Goal: Task Accomplishment & Management: Manage account settings

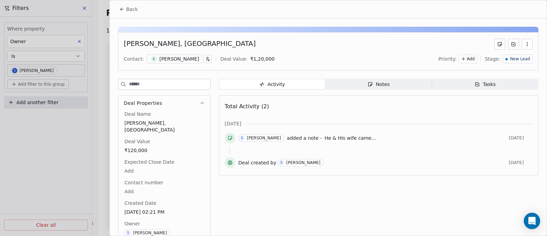
scroll to position [770, 0]
click at [379, 86] on div "Notes" at bounding box center [379, 84] width 22 height 7
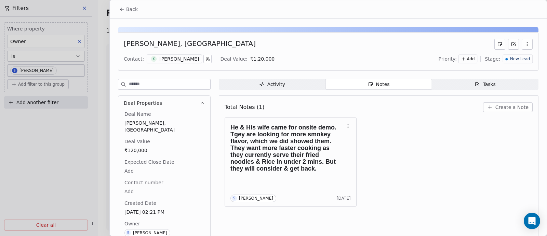
click at [505, 107] on span "Create a Note" at bounding box center [512, 107] width 33 height 7
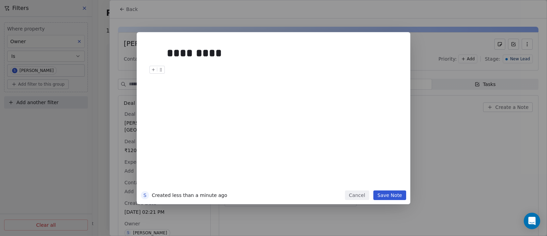
click at [391, 196] on button "Save Note" at bounding box center [390, 195] width 33 height 10
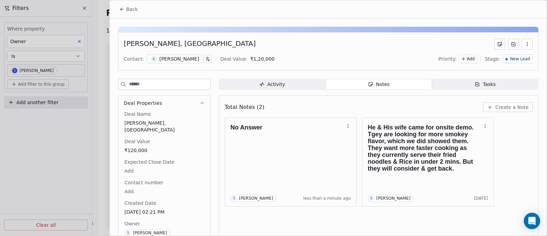
click at [131, 10] on span "Back" at bounding box center [132, 9] width 12 height 7
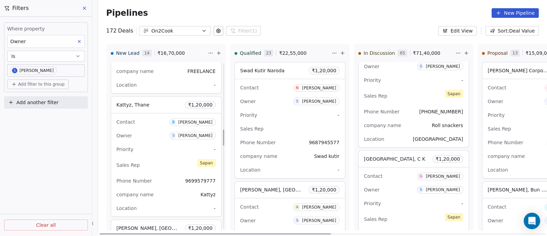
scroll to position [689, 0]
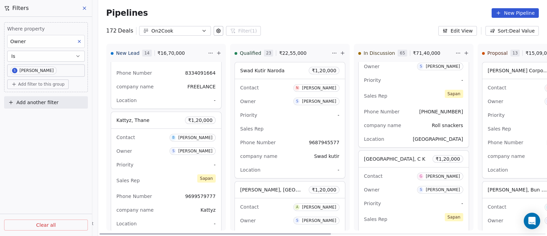
click at [153, 135] on div "Contact B [PERSON_NAME]" at bounding box center [166, 136] width 99 height 11
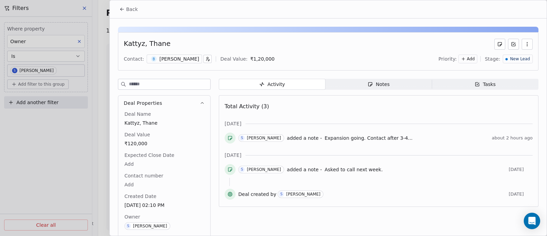
click at [133, 10] on span "Back" at bounding box center [132, 9] width 12 height 7
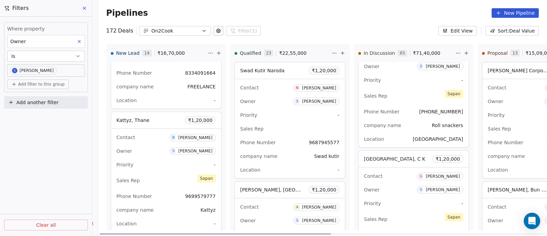
click at [291, 125] on div "Sales Rep" at bounding box center [289, 128] width 99 height 11
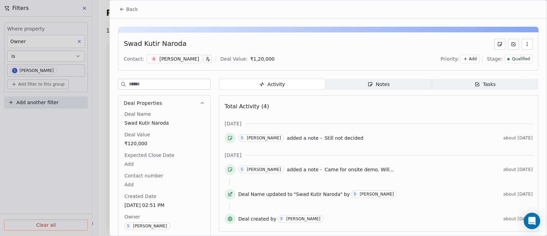
click at [381, 83] on div "Notes" at bounding box center [379, 84] width 22 height 7
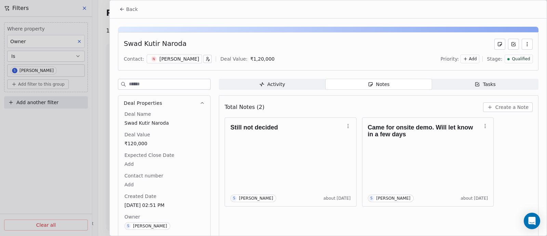
click at [510, 105] on span "Create a Note" at bounding box center [512, 107] width 33 height 7
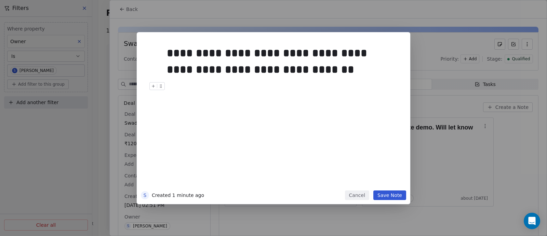
click at [391, 195] on button "Save Note" at bounding box center [390, 195] width 33 height 10
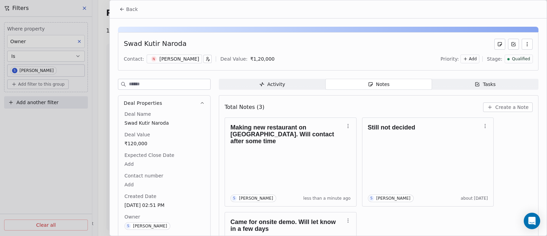
click at [135, 9] on span "Back" at bounding box center [132, 9] width 12 height 7
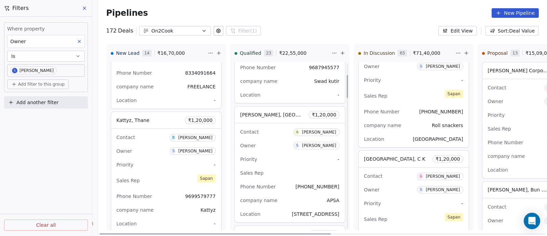
scroll to position [85, 0]
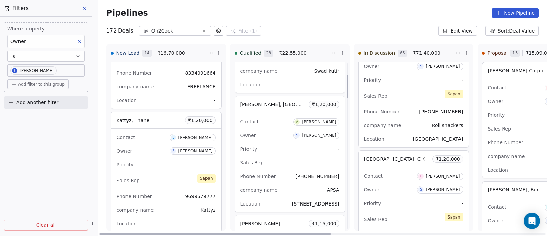
click at [289, 144] on div "Priority -" at bounding box center [289, 148] width 99 height 11
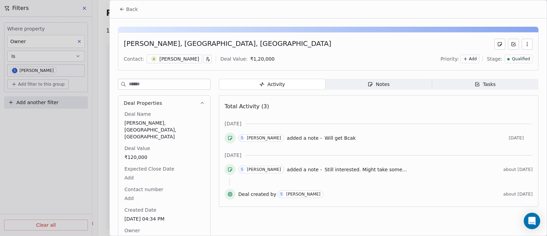
click at [130, 10] on span "Back" at bounding box center [132, 9] width 12 height 7
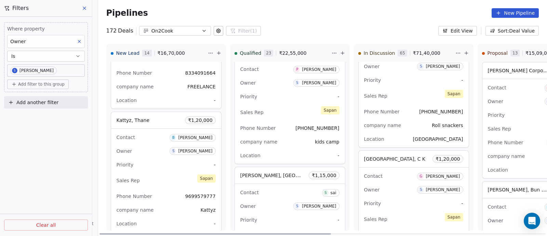
scroll to position [299, 0]
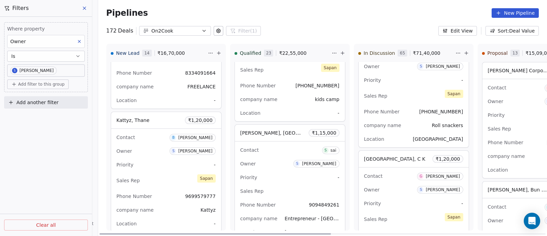
click at [279, 158] on div "Owner S [PERSON_NAME]" at bounding box center [289, 163] width 99 height 11
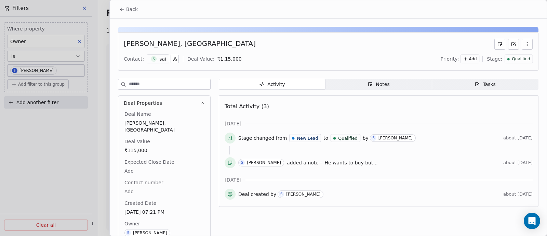
click at [342, 162] on span "He wants to buy but..." at bounding box center [351, 162] width 53 height 5
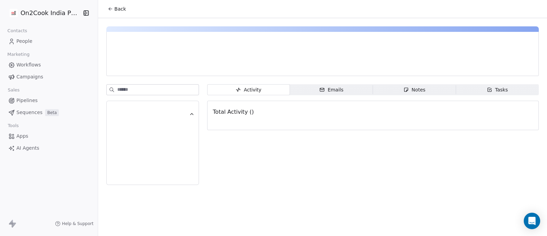
click at [419, 91] on div "Notes" at bounding box center [415, 89] width 22 height 7
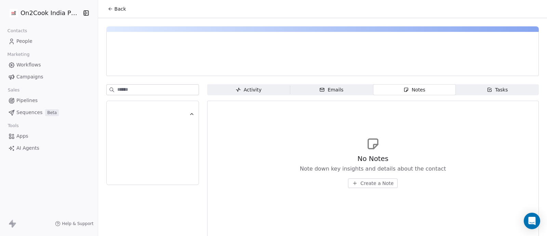
click at [374, 182] on span "Create a Note" at bounding box center [377, 183] width 33 height 7
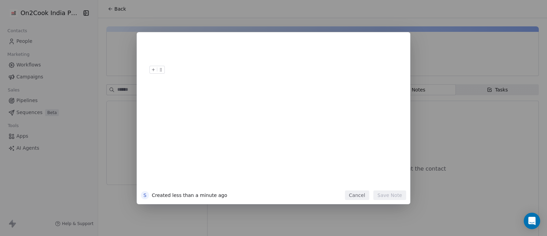
click at [356, 194] on button "Cancel" at bounding box center [357, 195] width 24 height 10
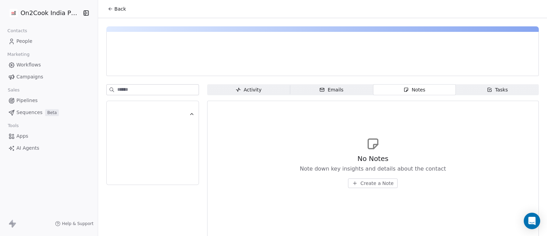
click at [249, 44] on div at bounding box center [322, 48] width 421 height 21
click at [118, 11] on span "Back" at bounding box center [121, 8] width 12 height 7
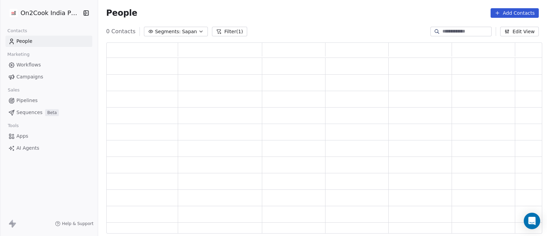
scroll to position [7, 7]
click at [22, 102] on span "Pipelines" at bounding box center [26, 100] width 21 height 7
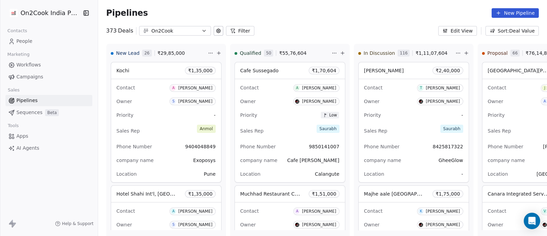
click at [239, 31] on button "Filter" at bounding box center [240, 31] width 28 height 10
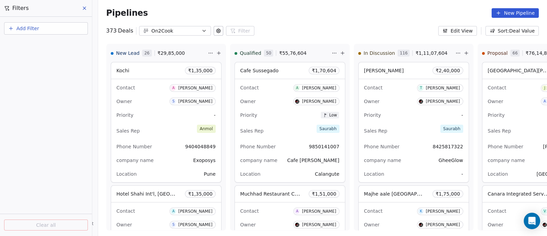
click at [29, 30] on span "Add Filter" at bounding box center [27, 28] width 23 height 7
click at [30, 43] on span "Deal properties" at bounding box center [29, 44] width 37 height 7
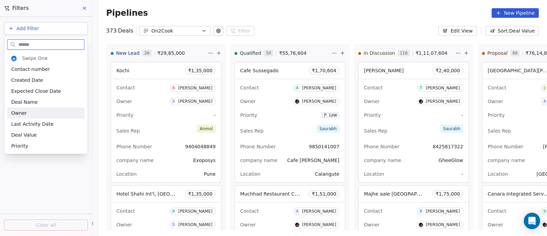
click at [29, 111] on div "Owner" at bounding box center [45, 112] width 69 height 7
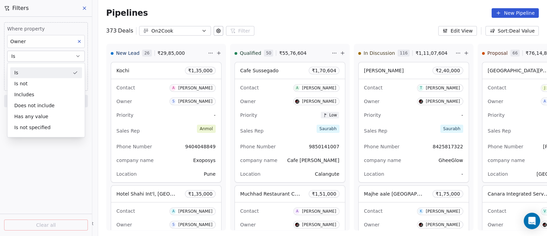
click at [46, 58] on button "Is" at bounding box center [46, 56] width 78 height 11
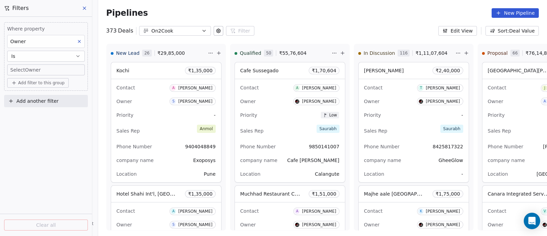
click at [48, 69] on body "On2Cook India Pvt. Ltd. Contacts People Marketing Workflows Campaigns Sales Pip…" at bounding box center [273, 118] width 547 height 236
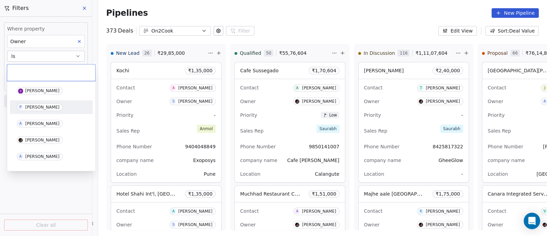
scroll to position [42, 0]
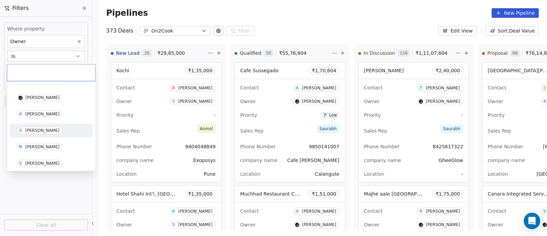
click at [37, 132] on div "[PERSON_NAME]" at bounding box center [42, 130] width 34 height 5
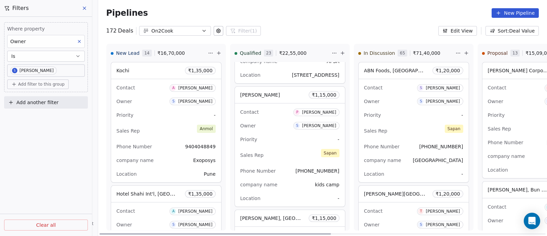
scroll to position [257, 0]
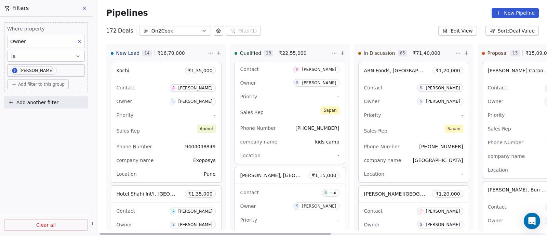
click at [283, 194] on div "Contact S sai" at bounding box center [289, 191] width 99 height 11
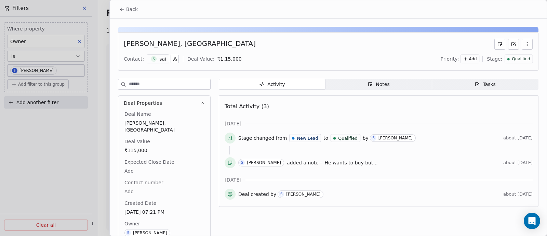
click at [383, 86] on div "Notes" at bounding box center [379, 84] width 22 height 7
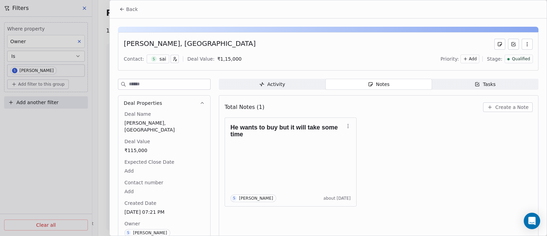
click at [499, 107] on span "Create a Note" at bounding box center [512, 107] width 33 height 7
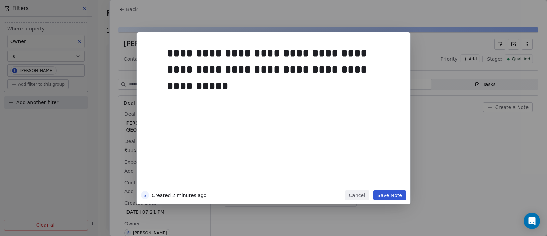
click at [387, 195] on button "Save Note" at bounding box center [390, 195] width 33 height 10
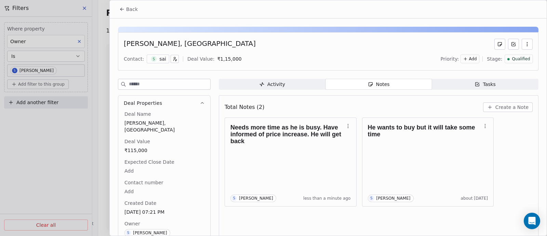
click at [134, 8] on span "Back" at bounding box center [132, 9] width 12 height 7
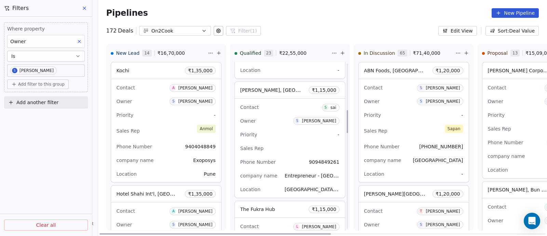
scroll to position [385, 0]
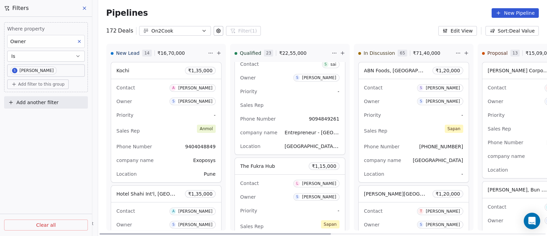
click at [283, 193] on div "Owner S [PERSON_NAME]" at bounding box center [289, 196] width 99 height 11
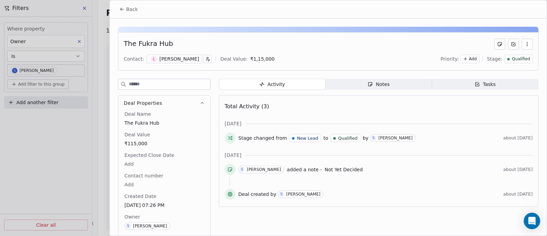
click at [381, 82] on div "Notes" at bounding box center [379, 84] width 22 height 7
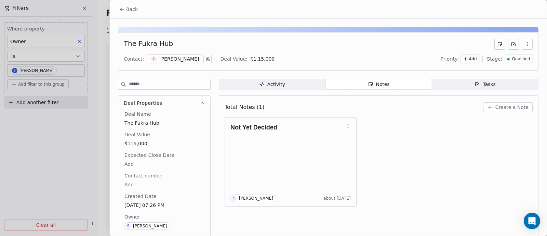
click at [507, 108] on span "Create a Note" at bounding box center [512, 107] width 33 height 7
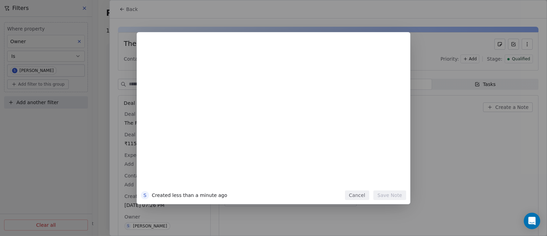
click at [364, 195] on button "Cancel" at bounding box center [357, 195] width 24 height 10
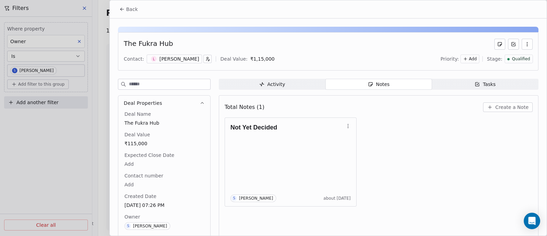
click at [501, 107] on span "Create a Note" at bounding box center [512, 107] width 33 height 7
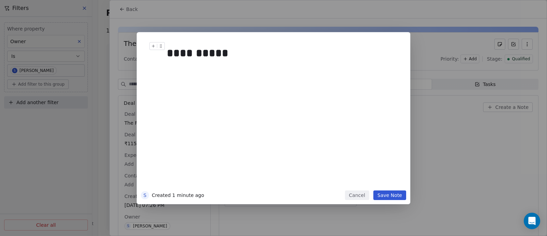
click at [219, 52] on div "**********" at bounding box center [280, 53] width 227 height 16
click at [388, 197] on button "Save Note" at bounding box center [390, 195] width 33 height 10
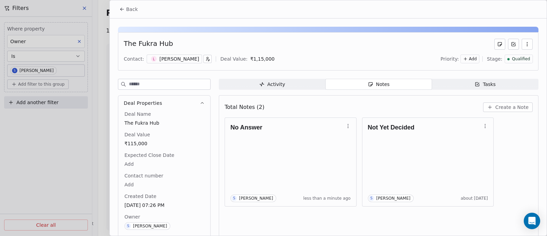
click at [131, 8] on span "Back" at bounding box center [132, 9] width 12 height 7
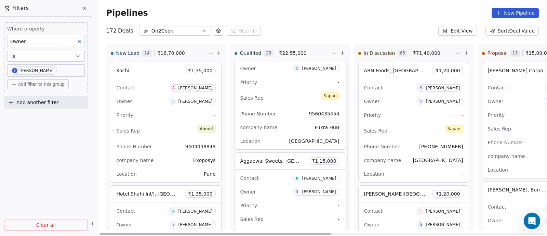
scroll to position [555, 0]
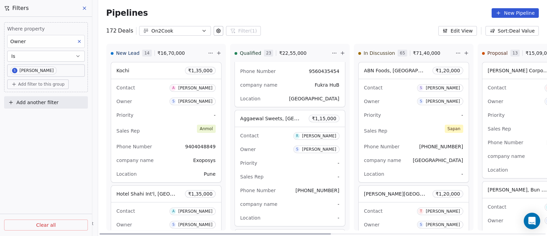
click at [279, 153] on div "Contact R [PERSON_NAME] Owner S [PERSON_NAME] Priority - Sales Rep - Phone Numb…" at bounding box center [290, 176] width 110 height 99
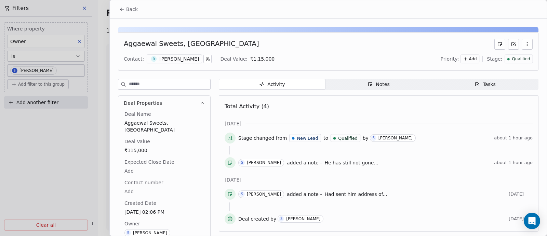
click at [130, 10] on span "Back" at bounding box center [132, 9] width 12 height 7
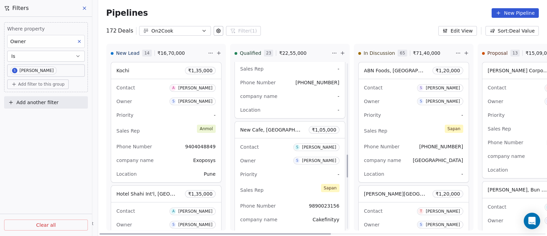
scroll to position [684, 0]
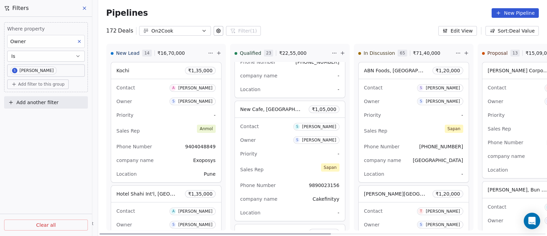
click at [274, 130] on div "Contact S [PERSON_NAME] Owner S [PERSON_NAME] Priority - Sales Rep [PERSON_NAME…" at bounding box center [290, 169] width 110 height 103
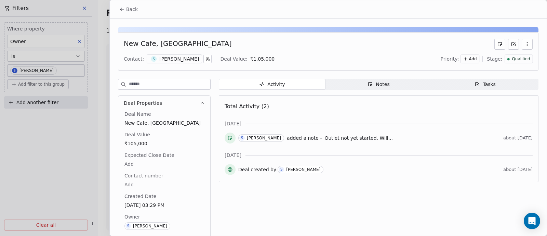
click at [340, 136] on span "Outlet not yet started. Will..." at bounding box center [359, 137] width 68 height 5
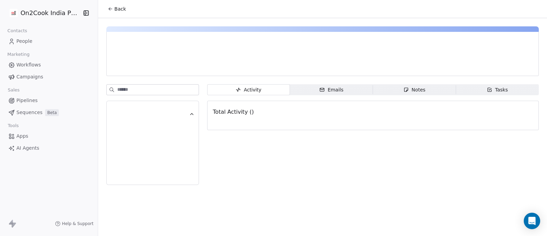
click at [405, 91] on icon "button" at bounding box center [406, 89] width 5 height 5
click at [405, 91] on div "Notes" at bounding box center [415, 89] width 22 height 7
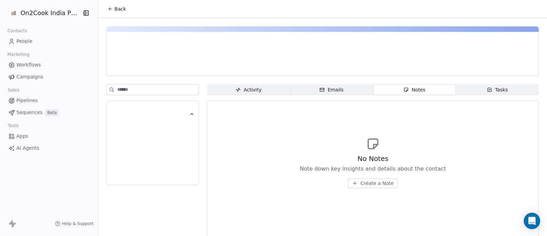
click at [374, 184] on span "Create a Note" at bounding box center [377, 183] width 33 height 7
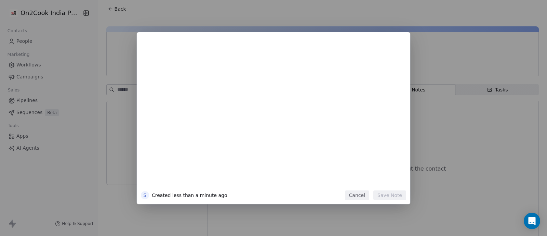
click at [361, 194] on button "Cancel" at bounding box center [357, 195] width 24 height 10
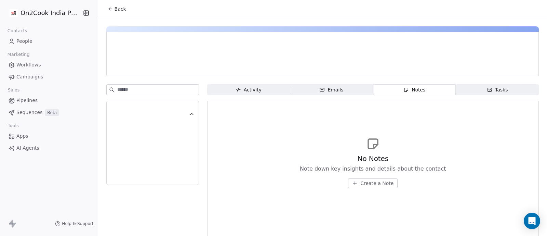
click at [412, 90] on div "Notes" at bounding box center [415, 89] width 22 height 7
click at [281, 120] on div "No Notes Note down key insights and details about the contact Create a Note" at bounding box center [373, 162] width 320 height 84
click at [266, 134] on div "No Notes Note down key insights and details about the contact Create a Note" at bounding box center [373, 162] width 320 height 84
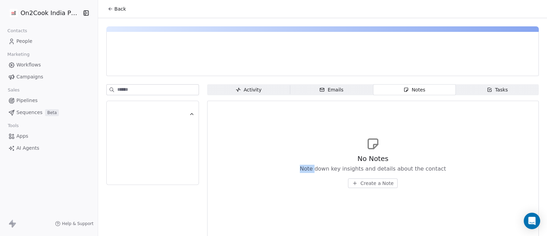
click at [266, 134] on div "No Notes Note down key insights and details about the contact Create a Note" at bounding box center [373, 162] width 320 height 84
click at [116, 8] on span "Back" at bounding box center [121, 8] width 12 height 7
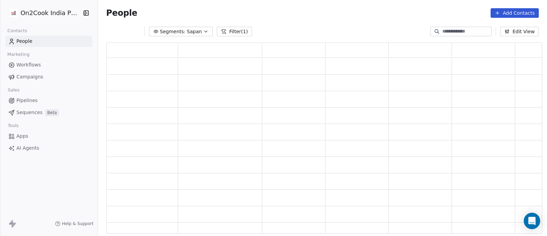
scroll to position [184, 429]
click at [28, 101] on span "Pipelines" at bounding box center [26, 100] width 21 height 7
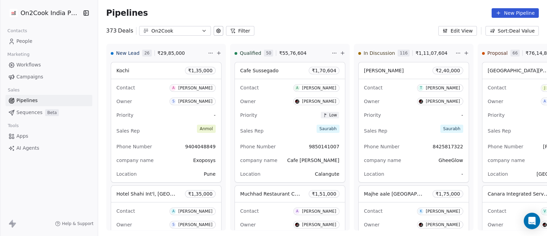
click at [237, 30] on button "Filter" at bounding box center [240, 31] width 28 height 10
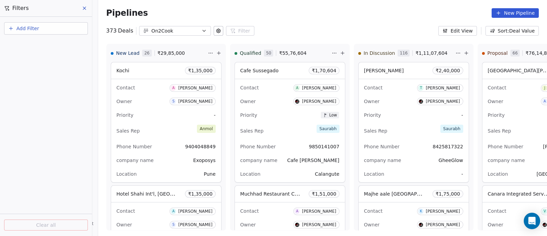
click at [29, 27] on span "Add Filter" at bounding box center [27, 28] width 23 height 7
click at [36, 45] on span "Deal properties" at bounding box center [29, 44] width 37 height 7
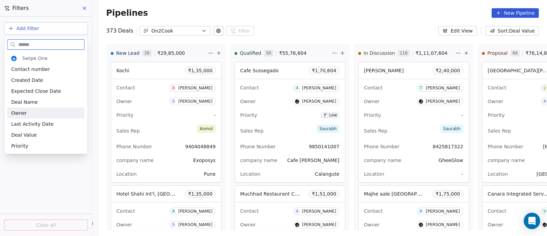
click at [26, 110] on div "Owner" at bounding box center [45, 112] width 69 height 7
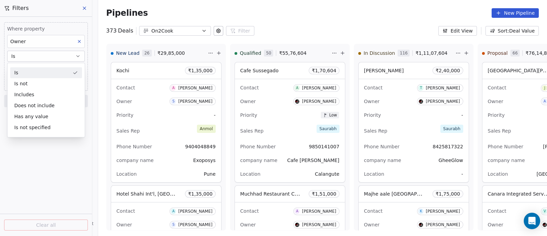
click at [43, 54] on button "Is" at bounding box center [46, 56] width 78 height 11
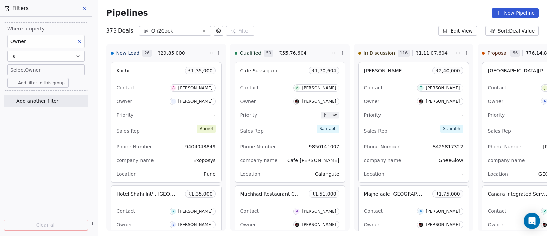
click at [50, 69] on body "On2Cook India Pvt. Ltd. Contacts People Marketing Workflows Campaigns Sales Pip…" at bounding box center [273, 118] width 547 height 236
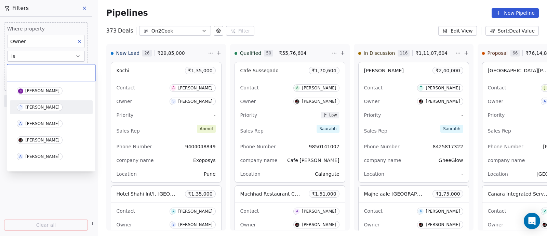
scroll to position [42, 0]
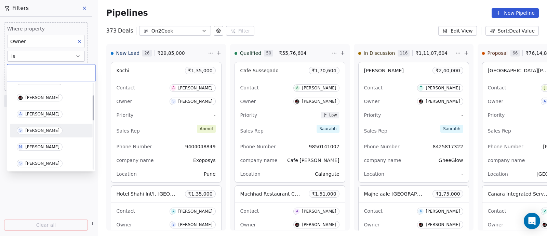
click at [39, 129] on div "[PERSON_NAME]" at bounding box center [42, 130] width 34 height 5
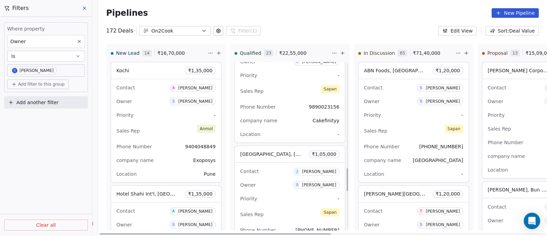
scroll to position [770, 0]
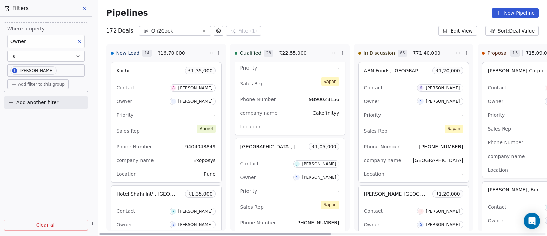
click at [283, 185] on div "Priority -" at bounding box center [289, 190] width 99 height 11
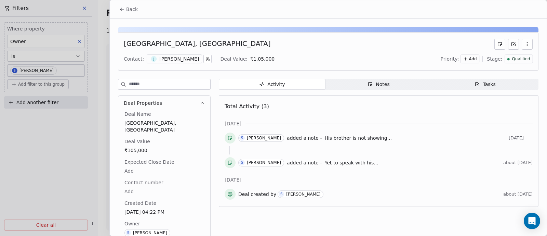
click at [382, 84] on div "Notes" at bounding box center [379, 84] width 22 height 7
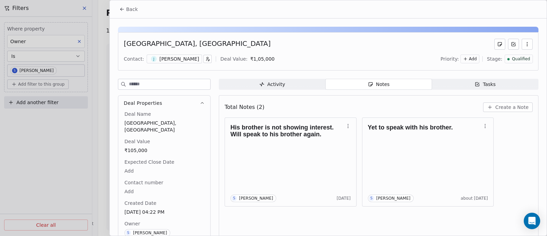
click at [505, 108] on span "Create a Note" at bounding box center [512, 107] width 33 height 7
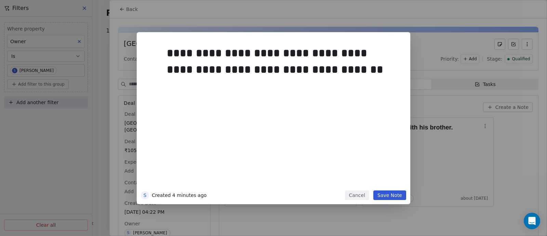
click at [391, 195] on button "Save Note" at bounding box center [390, 195] width 33 height 10
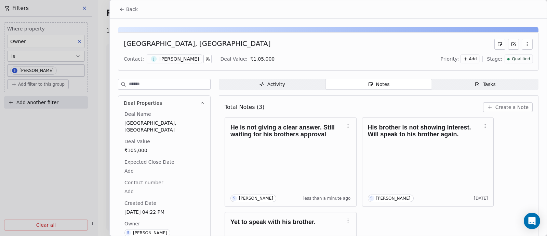
click at [134, 10] on span "Back" at bounding box center [132, 9] width 12 height 7
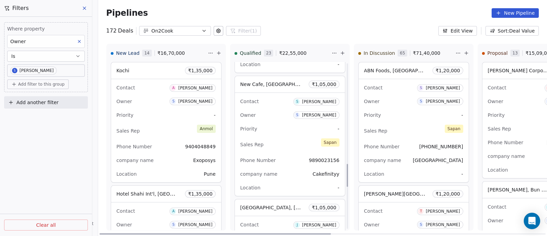
scroll to position [684, 0]
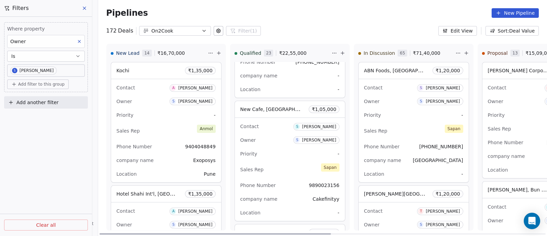
click at [296, 162] on div "Sales Rep [PERSON_NAME]" at bounding box center [289, 169] width 99 height 15
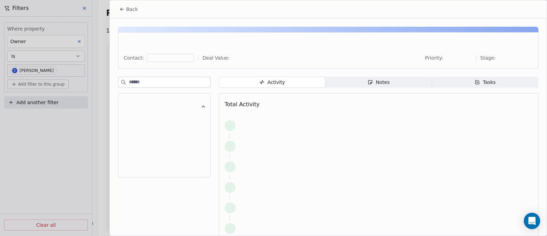
click at [378, 81] on div "Notes" at bounding box center [379, 82] width 22 height 7
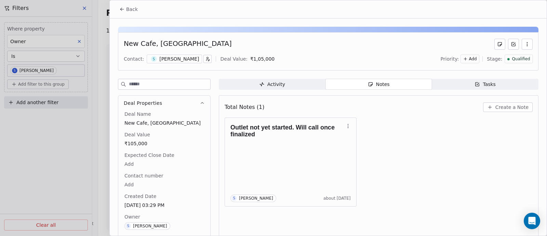
click at [518, 107] on span "Create a Note" at bounding box center [512, 107] width 33 height 7
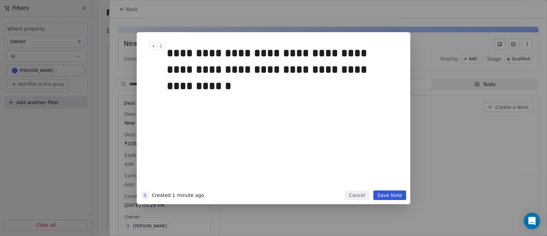
click at [327, 69] on div "**********" at bounding box center [280, 69] width 227 height 49
click at [208, 87] on div "**********" at bounding box center [280, 69] width 227 height 49
click at [265, 85] on div "**********" at bounding box center [280, 69] width 227 height 49
click at [306, 88] on div "**********" at bounding box center [280, 69] width 227 height 49
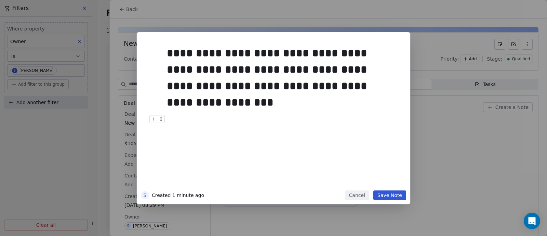
click at [398, 196] on button "Save Note" at bounding box center [390, 195] width 33 height 10
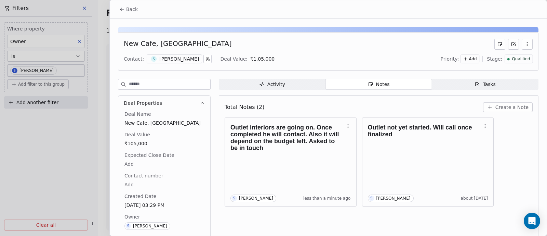
click at [135, 12] on span "Back" at bounding box center [132, 9] width 12 height 7
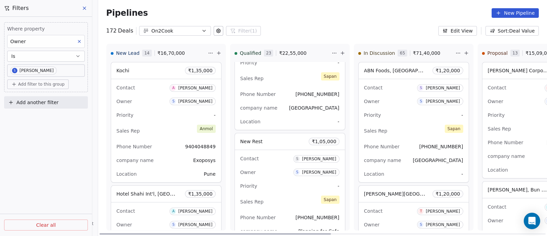
scroll to position [941, 0]
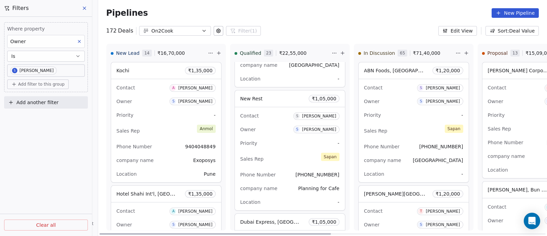
click at [275, 132] on div "Owner S [PERSON_NAME]" at bounding box center [289, 129] width 99 height 11
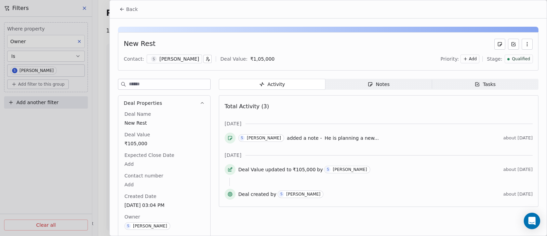
click at [130, 9] on span "Back" at bounding box center [132, 9] width 12 height 7
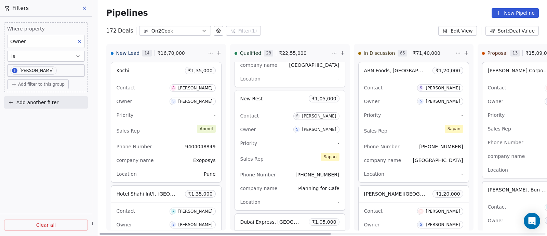
click at [286, 148] on div "Contact S [PERSON_NAME] Owner S [PERSON_NAME] Priority - Sales Rep [PERSON_NAME…" at bounding box center [290, 158] width 110 height 103
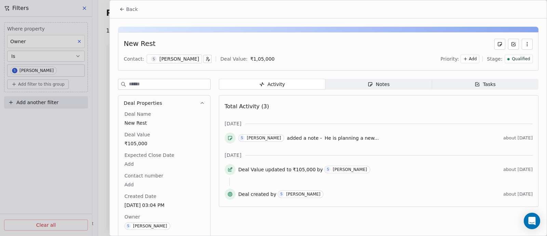
click at [525, 43] on icon "button" at bounding box center [527, 43] width 5 height 5
click at [496, 56] on div "Delete" at bounding box center [501, 58] width 46 height 11
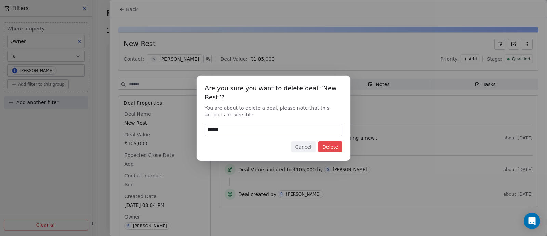
type input "******"
click at [326, 146] on button "Delete" at bounding box center [330, 146] width 24 height 11
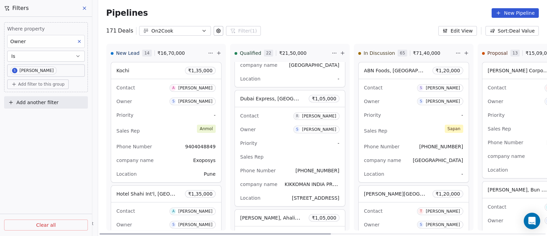
click at [279, 138] on div "Priority -" at bounding box center [289, 143] width 99 height 11
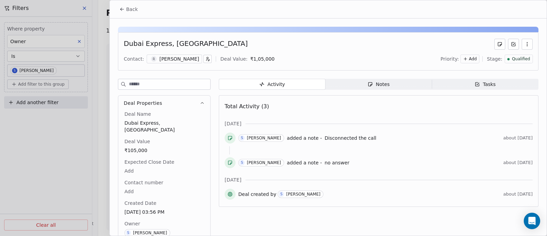
click at [381, 84] on div "Notes" at bounding box center [379, 84] width 22 height 7
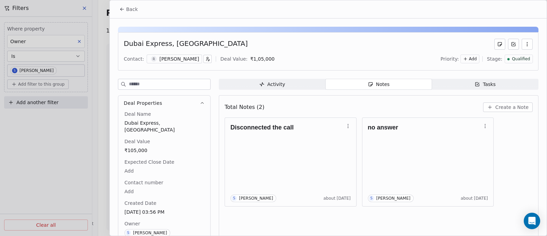
click at [506, 108] on span "Create a Note" at bounding box center [512, 107] width 33 height 7
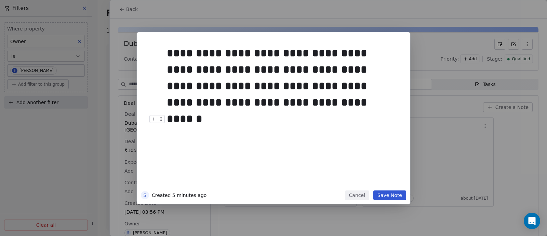
click at [391, 197] on button "Save Note" at bounding box center [390, 195] width 33 height 10
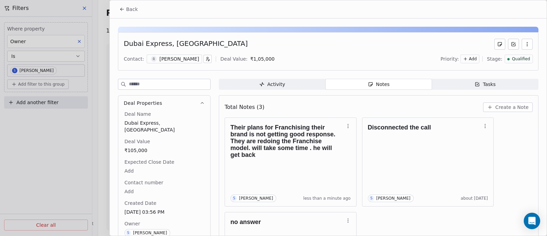
click at [128, 9] on span "Back" at bounding box center [132, 9] width 12 height 7
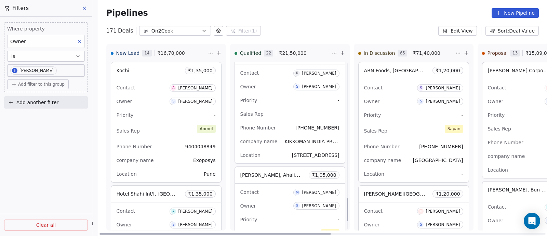
scroll to position [1026, 0]
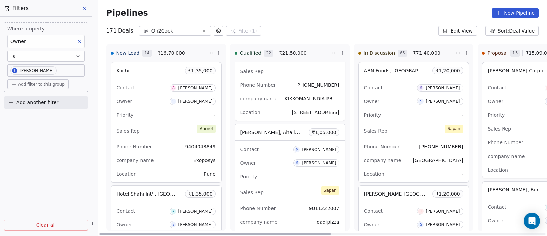
click at [285, 174] on div "Priority -" at bounding box center [289, 176] width 99 height 11
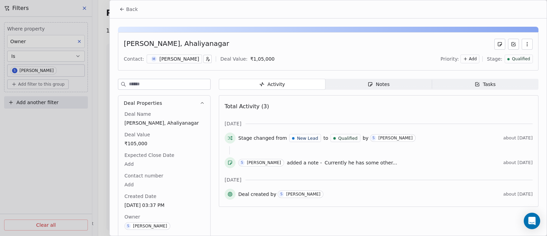
click at [380, 84] on div "Notes" at bounding box center [379, 84] width 22 height 7
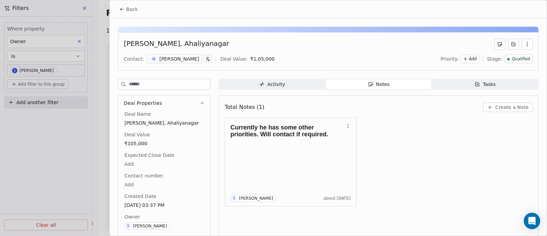
click at [501, 108] on span "Create a Note" at bounding box center [512, 107] width 33 height 7
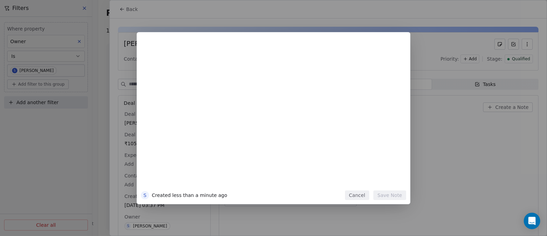
click at [359, 194] on button "Cancel" at bounding box center [357, 195] width 24 height 10
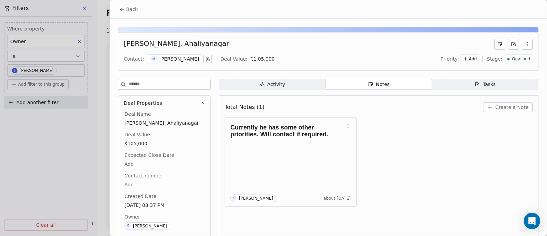
click at [502, 107] on span "Create a Note" at bounding box center [512, 107] width 33 height 7
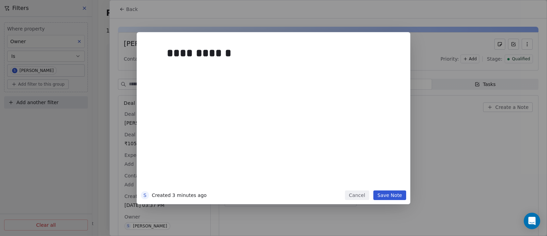
click at [394, 196] on button "Save Note" at bounding box center [390, 195] width 33 height 10
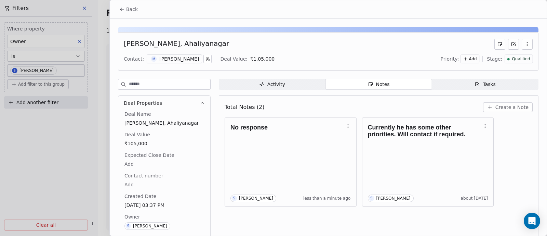
click at [130, 9] on span "Back" at bounding box center [132, 9] width 12 height 7
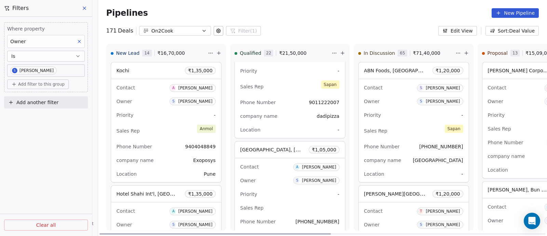
scroll to position [1175, 0]
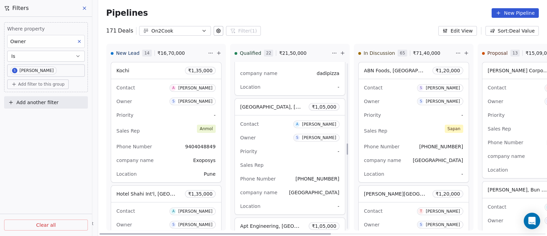
click at [288, 146] on div "Priority -" at bounding box center [289, 151] width 99 height 11
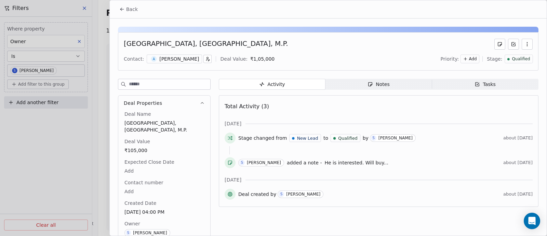
click at [332, 163] on span "He is interested. Will buy..." at bounding box center [357, 162] width 64 height 5
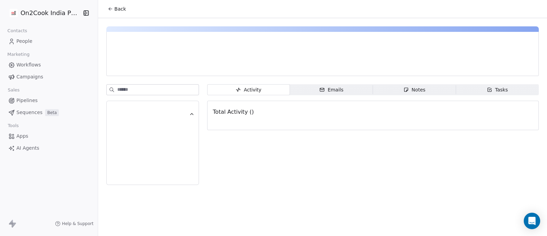
click at [415, 89] on div "Notes" at bounding box center [415, 89] width 22 height 7
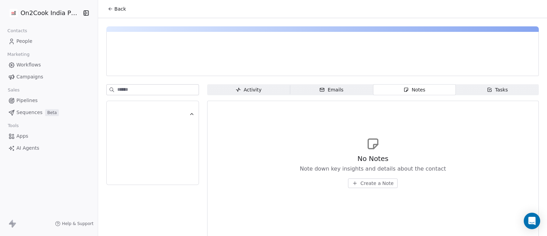
click at [364, 184] on span "Create a Note" at bounding box center [377, 183] width 33 height 7
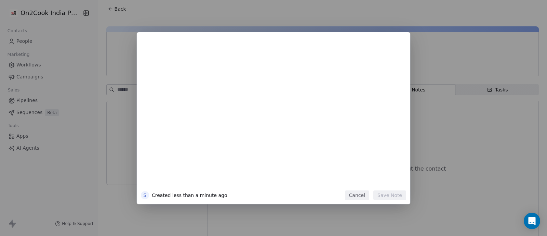
click at [459, 146] on div "S Created less than a minute ago Cancel Save Note" at bounding box center [273, 118] width 547 height 172
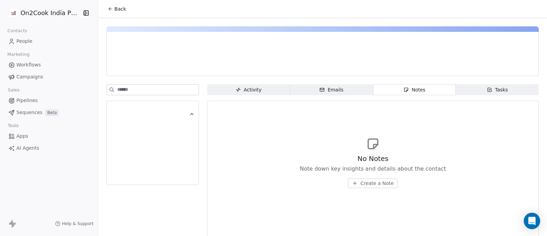
click at [411, 91] on div "Notes" at bounding box center [415, 89] width 22 height 7
click at [337, 89] on div "Emails" at bounding box center [331, 89] width 24 height 7
click at [269, 91] on span "Activity Activity" at bounding box center [248, 89] width 83 height 11
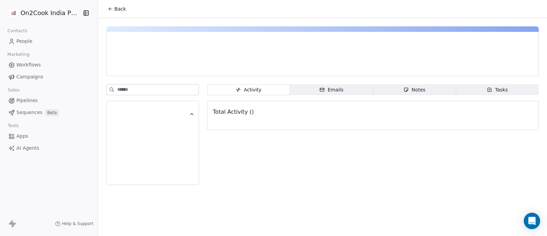
click at [404, 91] on icon "button" at bounding box center [406, 89] width 5 height 5
click at [116, 11] on span "Back" at bounding box center [121, 8] width 12 height 7
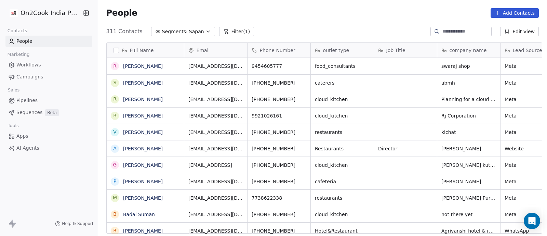
scroll to position [201, 446]
click at [226, 31] on button "Filter (1)" at bounding box center [236, 32] width 35 height 10
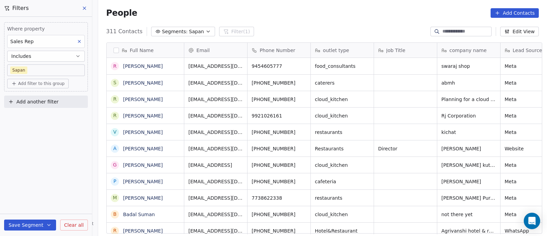
click at [292, 30] on div "311 Contacts Segments: [PERSON_NAME] Filter (1) Edit View" at bounding box center [322, 31] width 449 height 11
click at [86, 9] on icon at bounding box center [84, 8] width 3 height 3
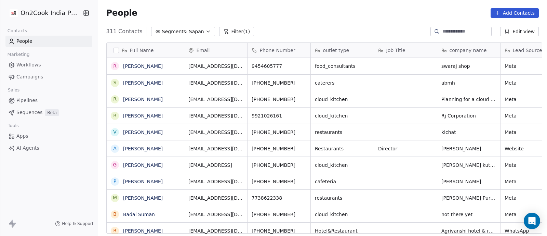
click at [24, 99] on span "Pipelines" at bounding box center [26, 100] width 21 height 7
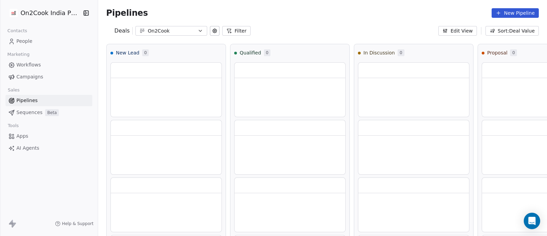
click at [233, 33] on button "Filter" at bounding box center [236, 31] width 28 height 10
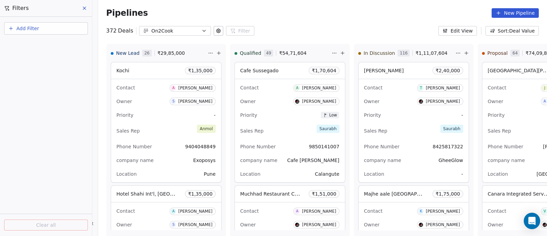
click at [53, 30] on button "Add Filter" at bounding box center [46, 28] width 84 height 12
click at [48, 44] on div "Deal properties" at bounding box center [45, 44] width 69 height 7
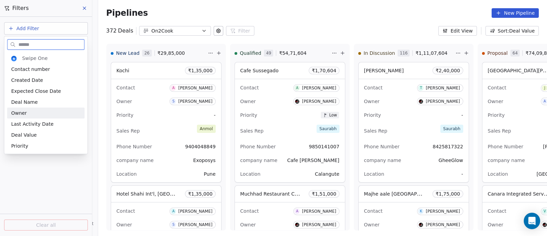
click at [31, 110] on div "Owner" at bounding box center [45, 112] width 69 height 7
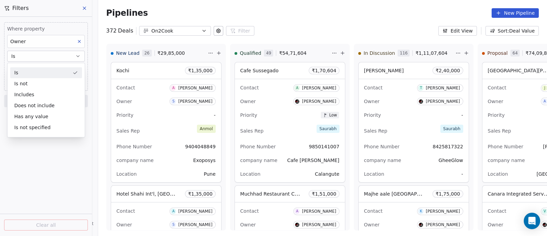
click at [44, 73] on div "Is" at bounding box center [46, 72] width 72 height 11
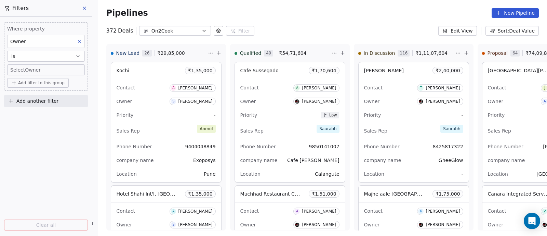
click at [45, 70] on body "On2Cook India Pvt. Ltd. Contacts People Marketing Workflows Campaigns Sales Pip…" at bounding box center [273, 118] width 547 height 236
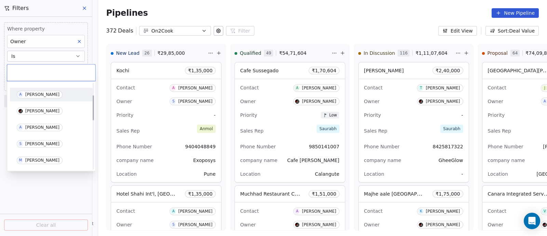
scroll to position [42, 0]
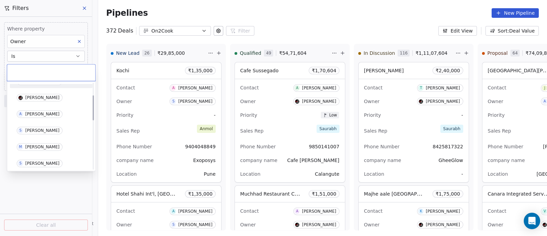
click at [39, 131] on div "[PERSON_NAME]" at bounding box center [42, 130] width 34 height 5
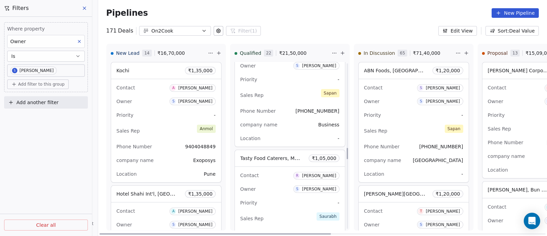
scroll to position [1204, 0]
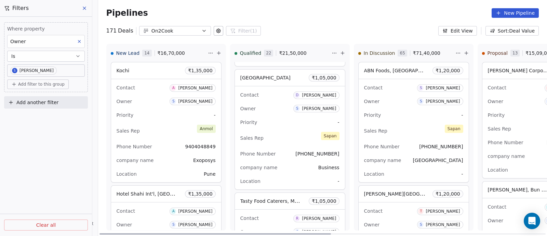
click at [280, 108] on div "Owner S [PERSON_NAME]" at bounding box center [289, 108] width 99 height 11
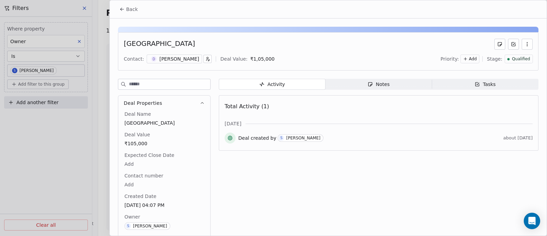
click at [381, 84] on div "Notes" at bounding box center [379, 84] width 22 height 7
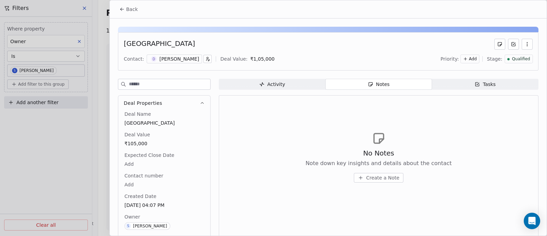
click at [525, 45] on icon "button" at bounding box center [527, 43] width 5 height 5
click at [492, 59] on div "Delete" at bounding box center [501, 58] width 46 height 11
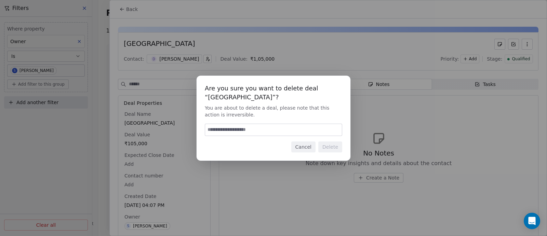
click at [292, 133] on input at bounding box center [273, 130] width 137 height 12
type input "******"
click at [329, 147] on button "Delete" at bounding box center [330, 146] width 24 height 11
